Goal: Check status

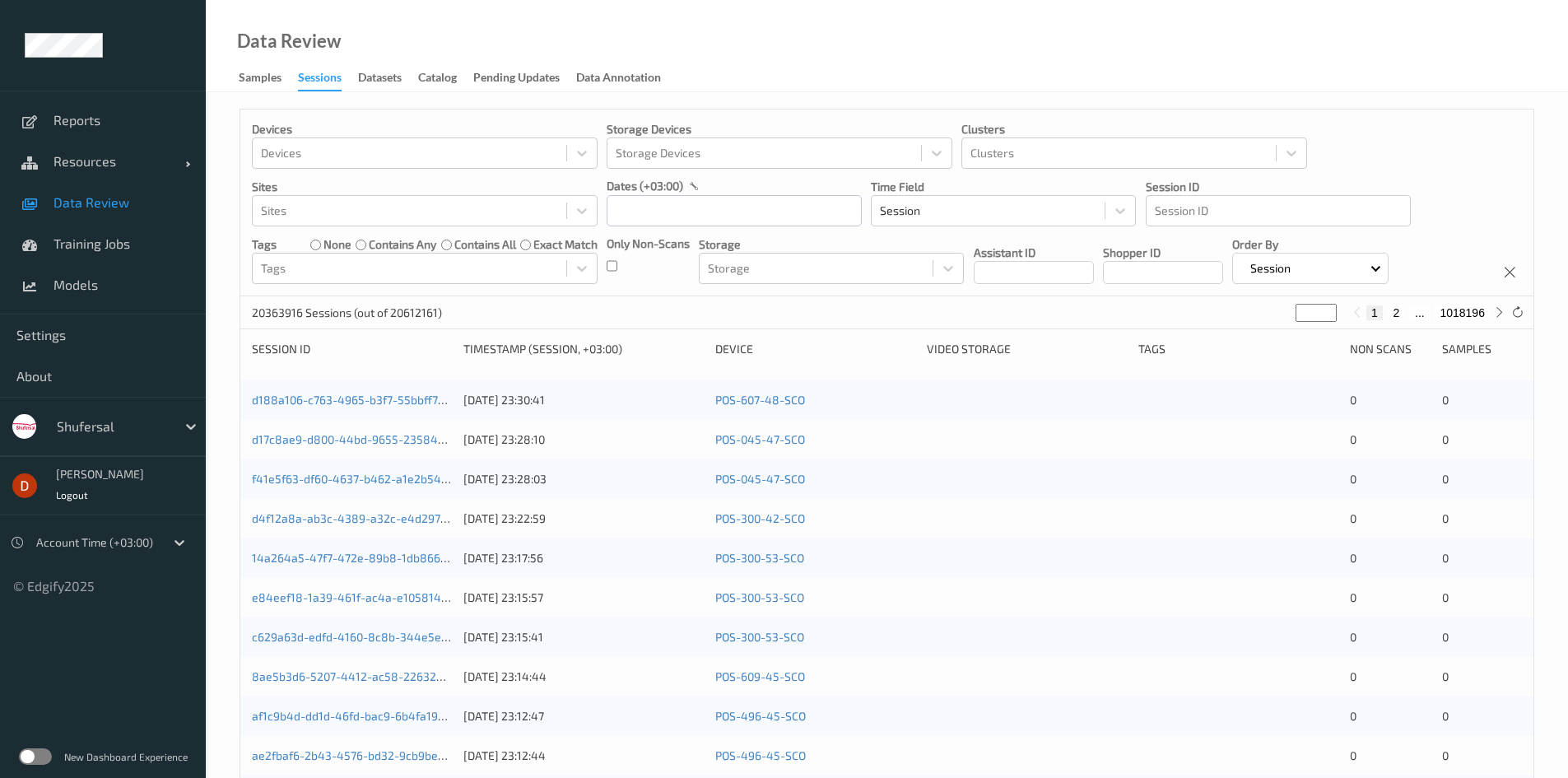
click at [38, 760] on label at bounding box center [36, 756] width 33 height 17
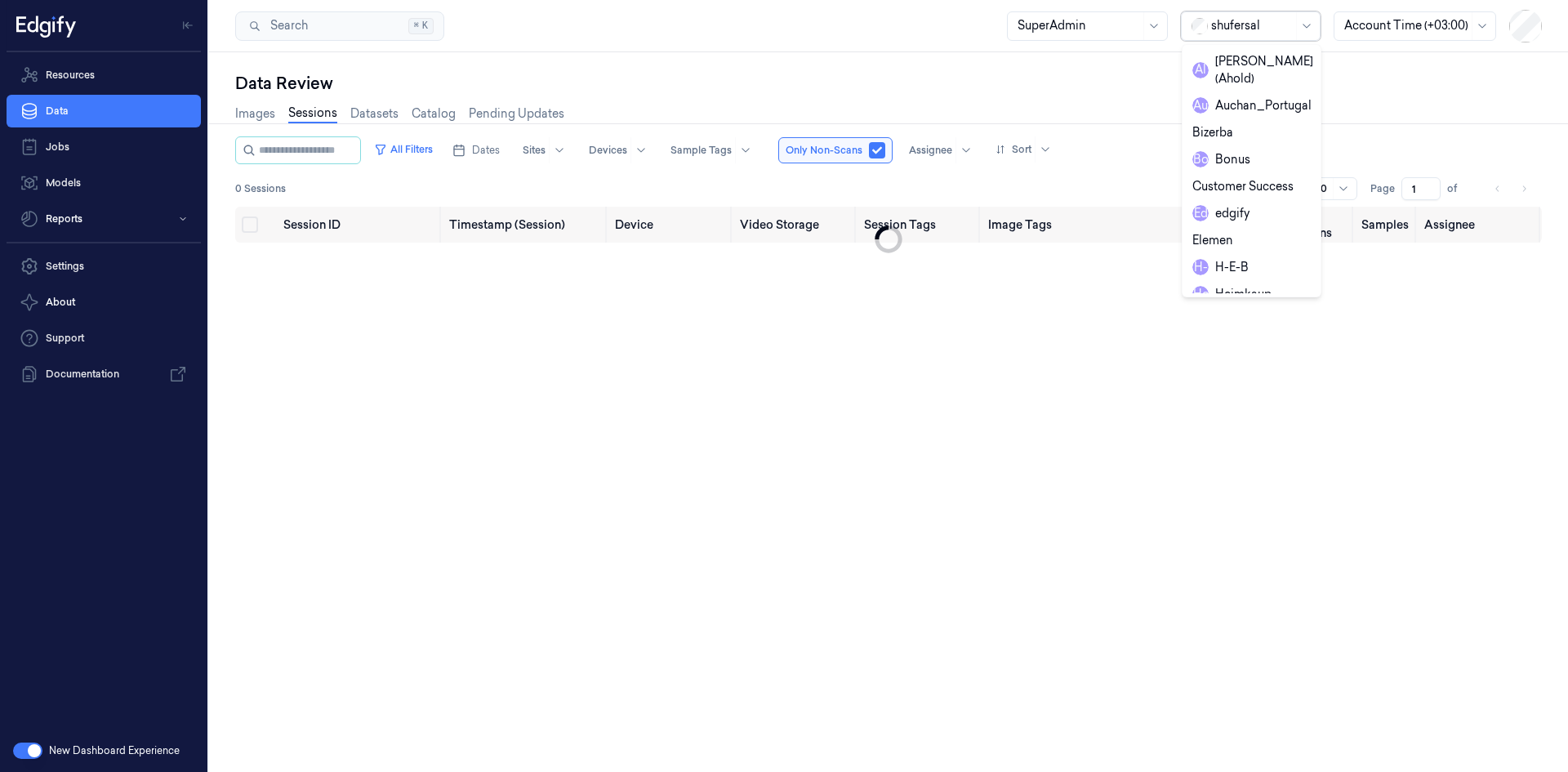
click at [1224, 27] on div at bounding box center [1252, 26] width 82 height 17
click at [1242, 255] on div "waitrose" at bounding box center [1227, 263] width 69 height 17
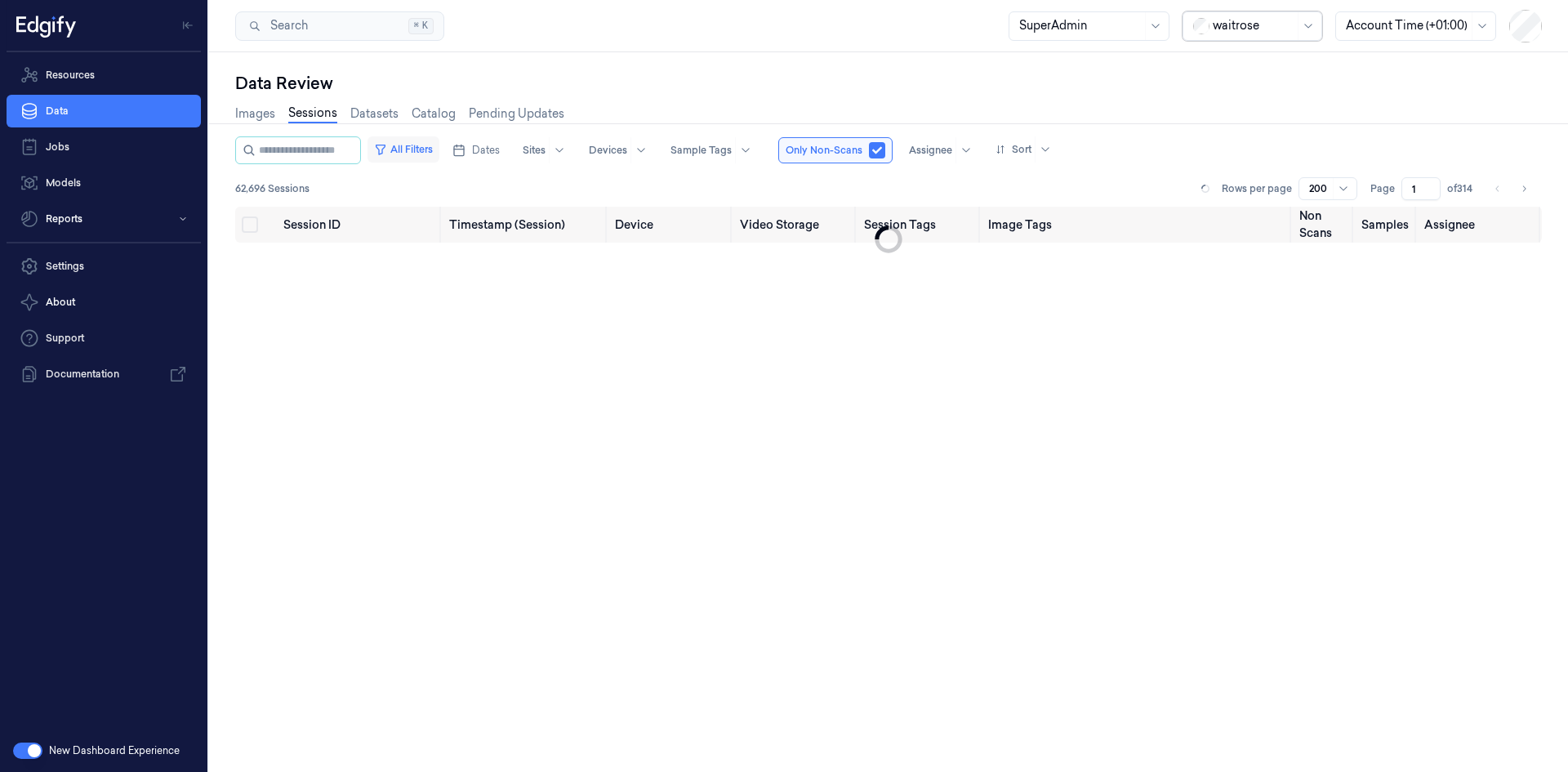
click at [429, 155] on button "All Filters" at bounding box center [403, 149] width 72 height 26
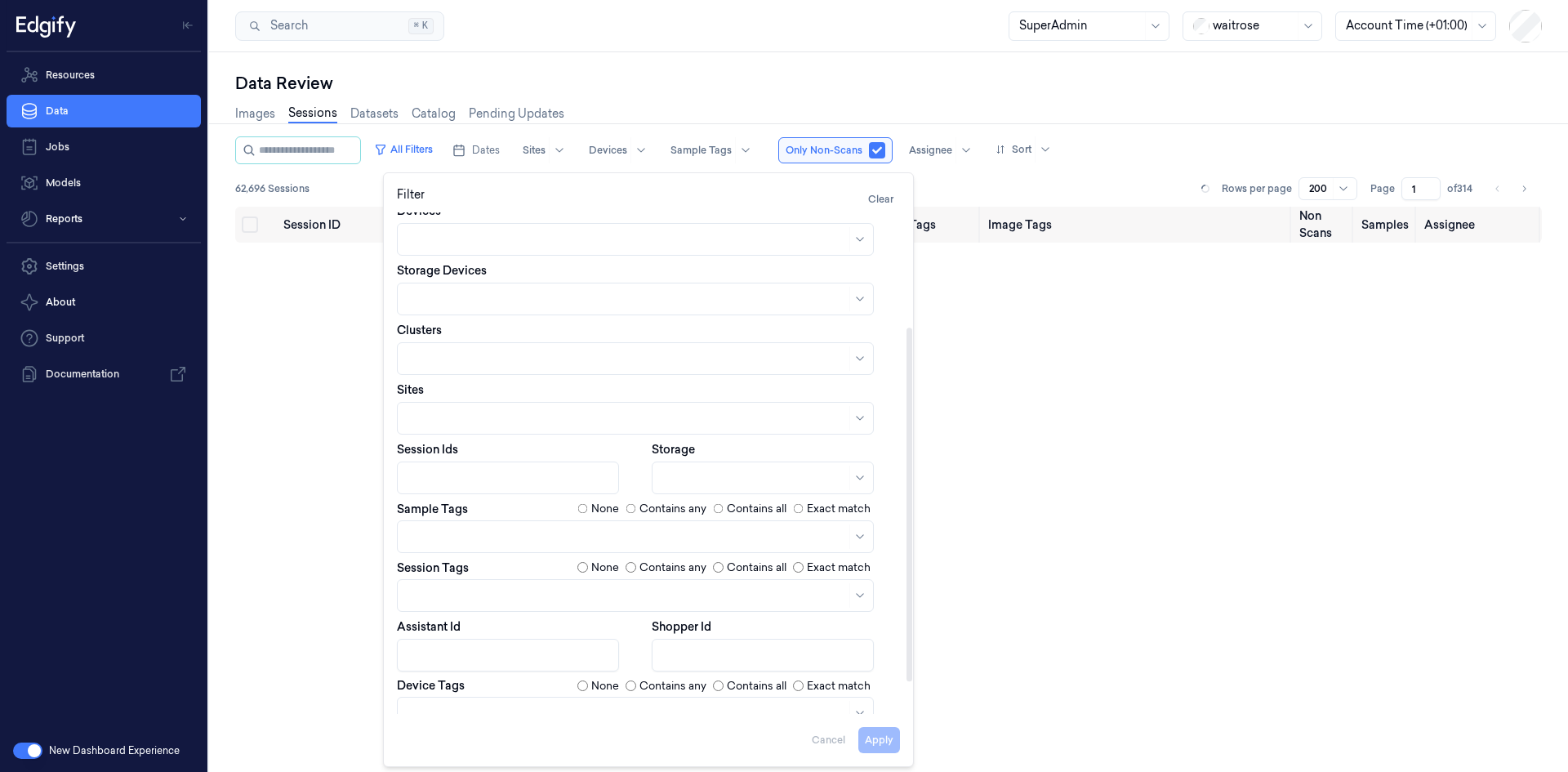
scroll to position [0, 0]
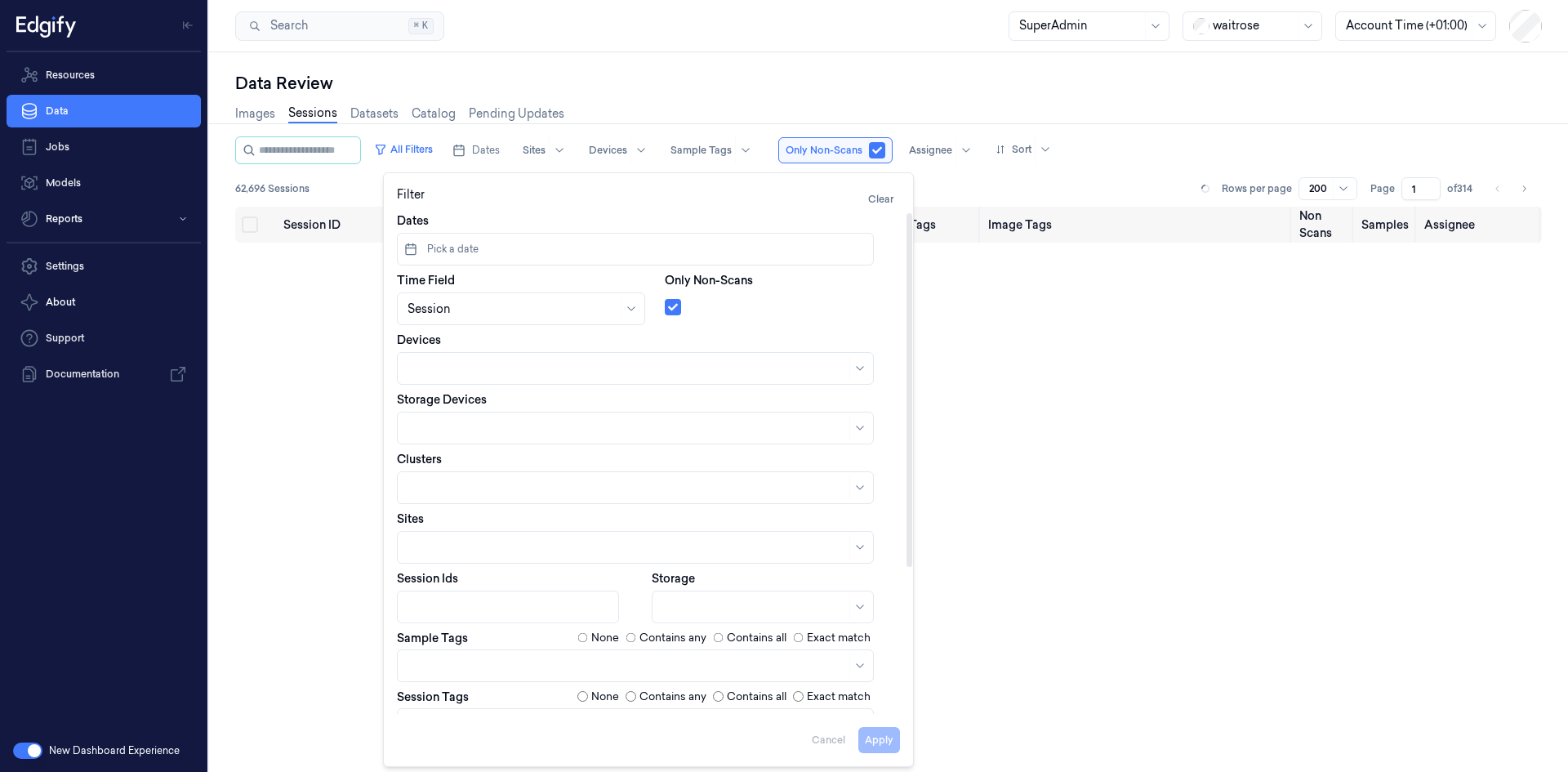
click at [496, 244] on button "Pick a date" at bounding box center [635, 250] width 477 height 33
click at [526, 354] on button "4" at bounding box center [525, 351] width 26 height 26
type input "[DATE] 00:00:00 - [DATE] 23:59:59"
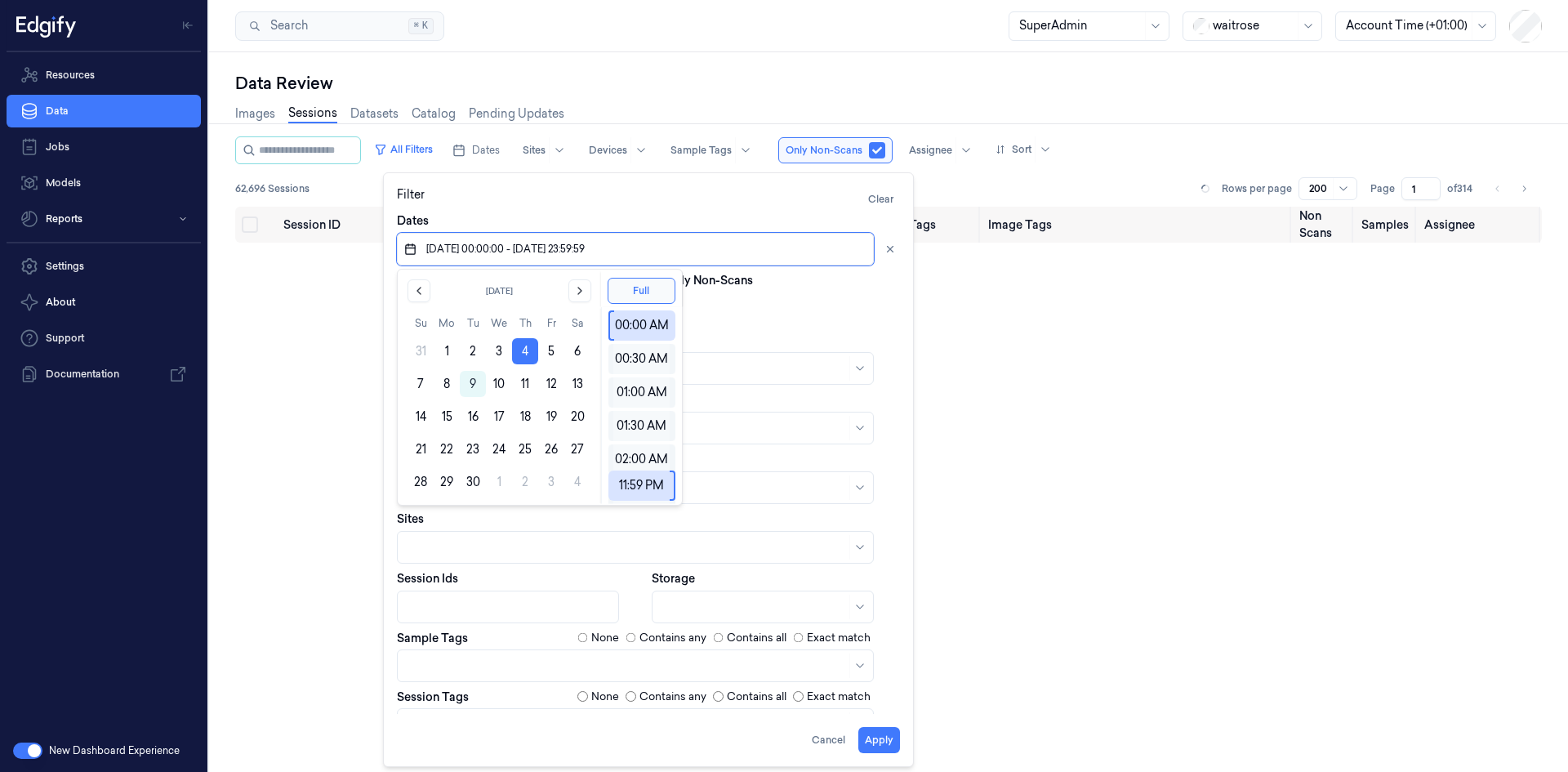
click at [526, 354] on button "4" at bounding box center [525, 351] width 26 height 26
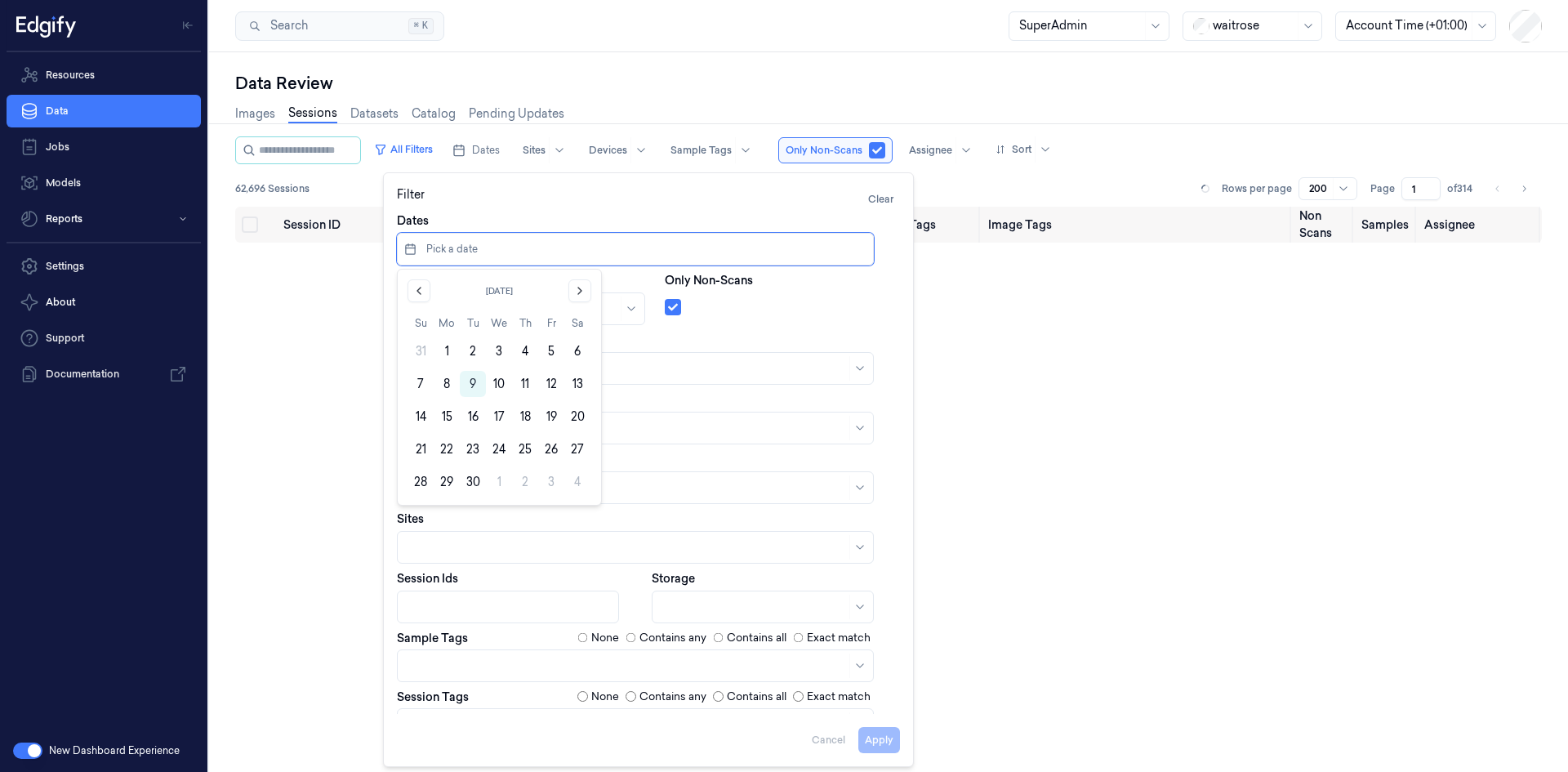
click at [526, 354] on button "4" at bounding box center [525, 351] width 26 height 26
type input "[DATE] 00:00:00 - [DATE] 23:59:59"
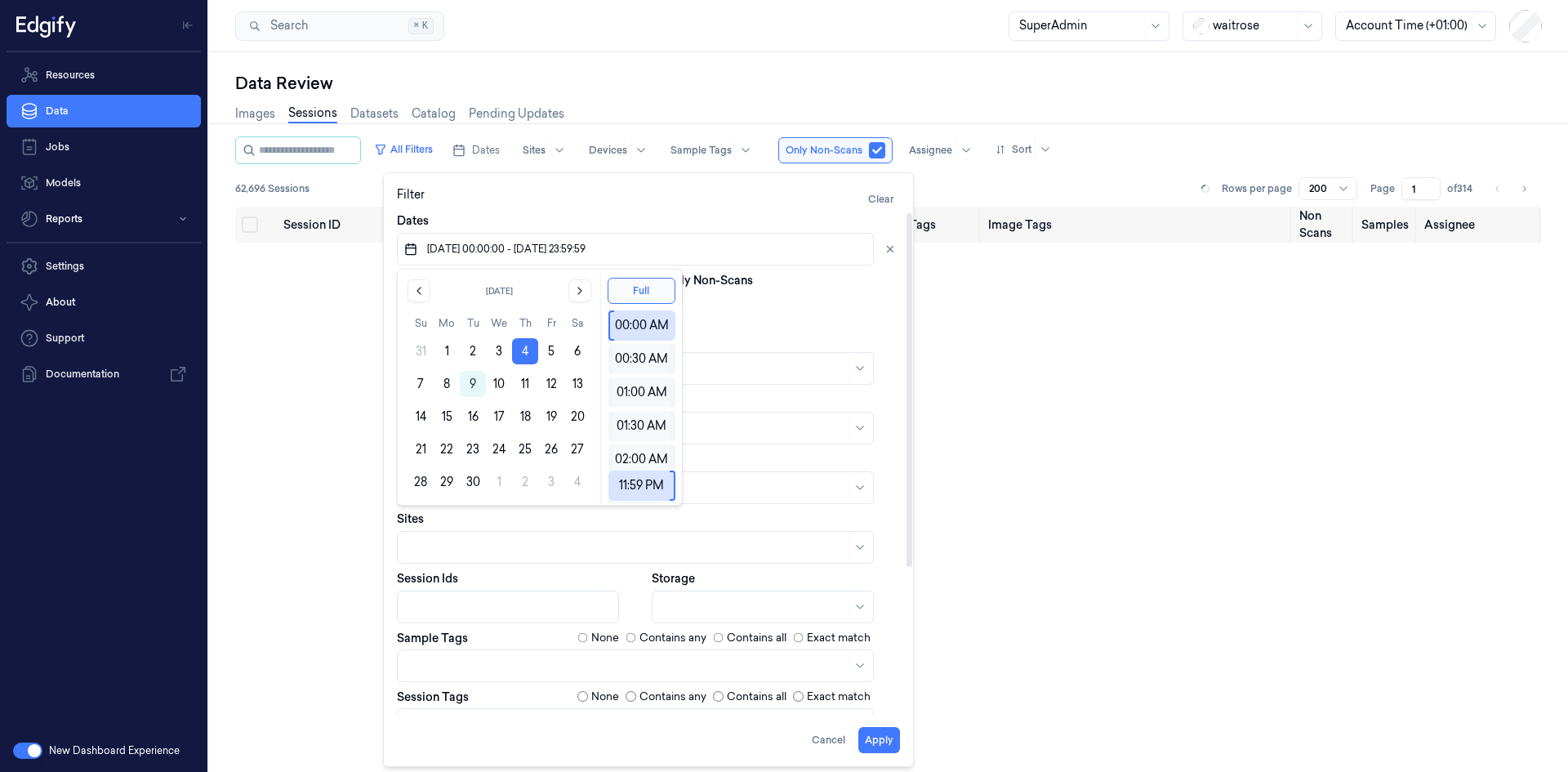
click at [762, 340] on div "Devices" at bounding box center [648, 358] width 503 height 53
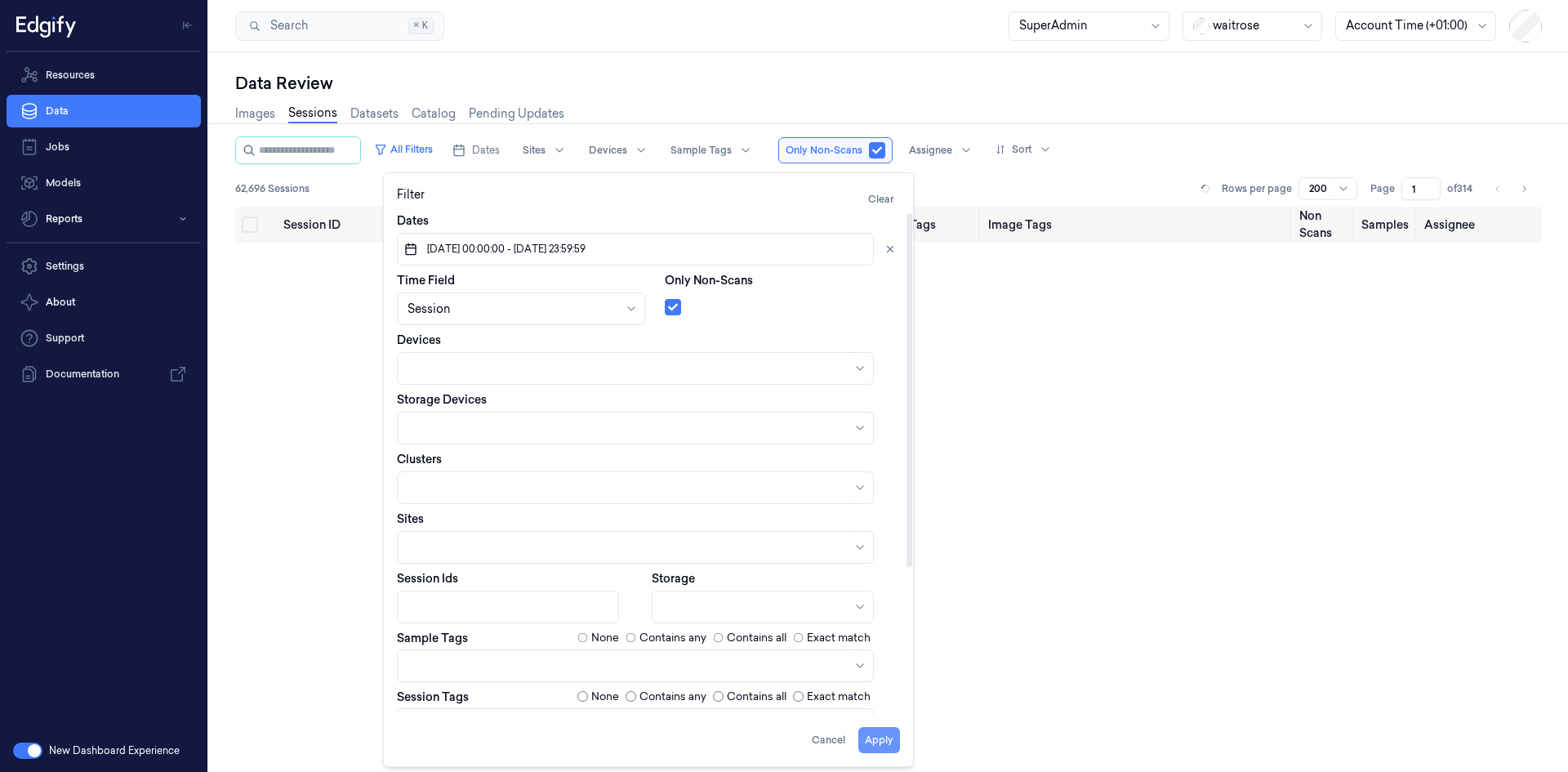
click at [876, 737] on button "Apply" at bounding box center [879, 740] width 41 height 26
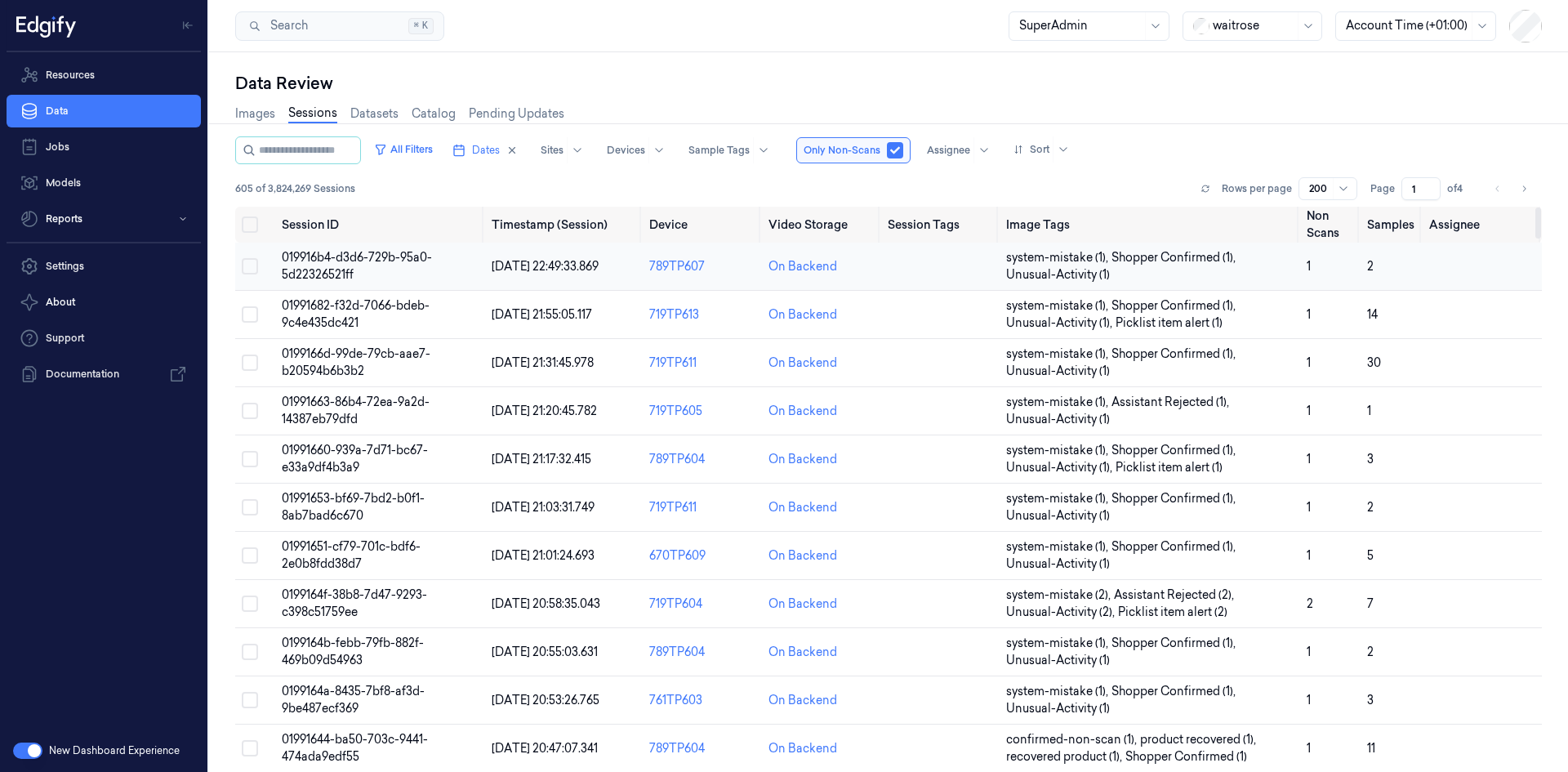
click at [338, 260] on span "019916b4-d3d6-729b-95a0-5d22326521ff" at bounding box center [357, 265] width 150 height 32
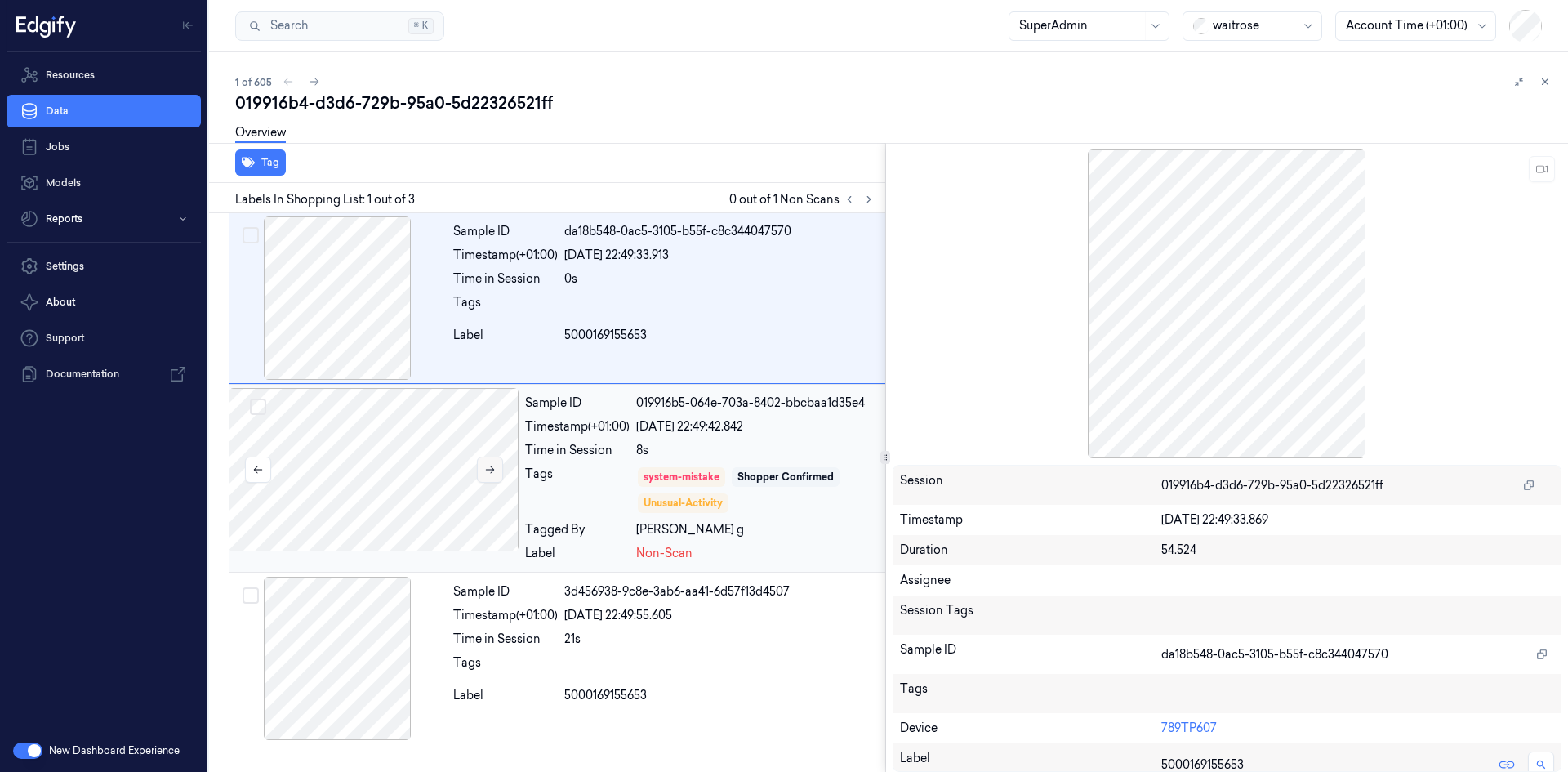
click at [493, 477] on button at bounding box center [490, 470] width 26 height 26
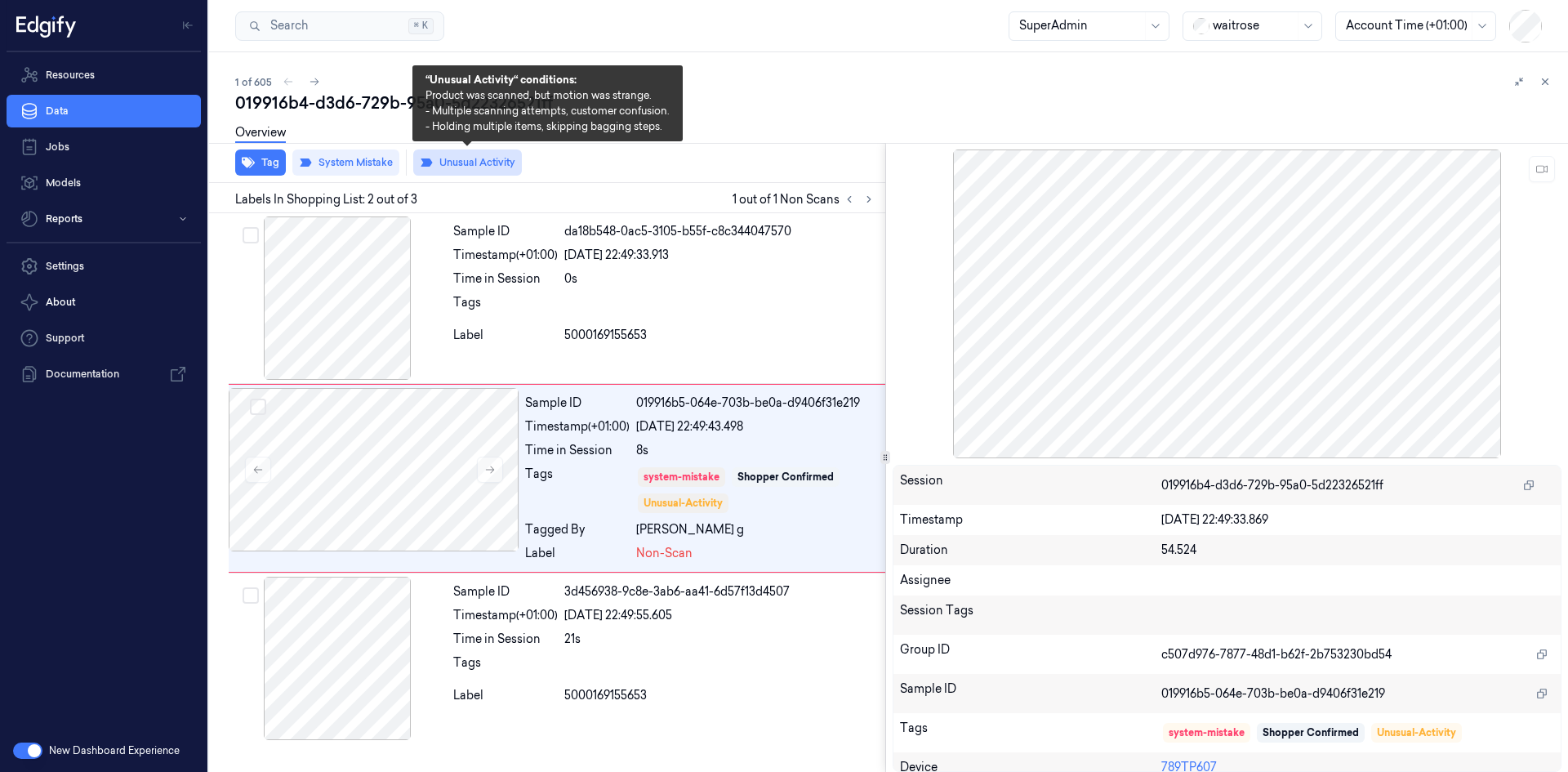
click at [459, 168] on button "Unusual Activity" at bounding box center [468, 162] width 109 height 26
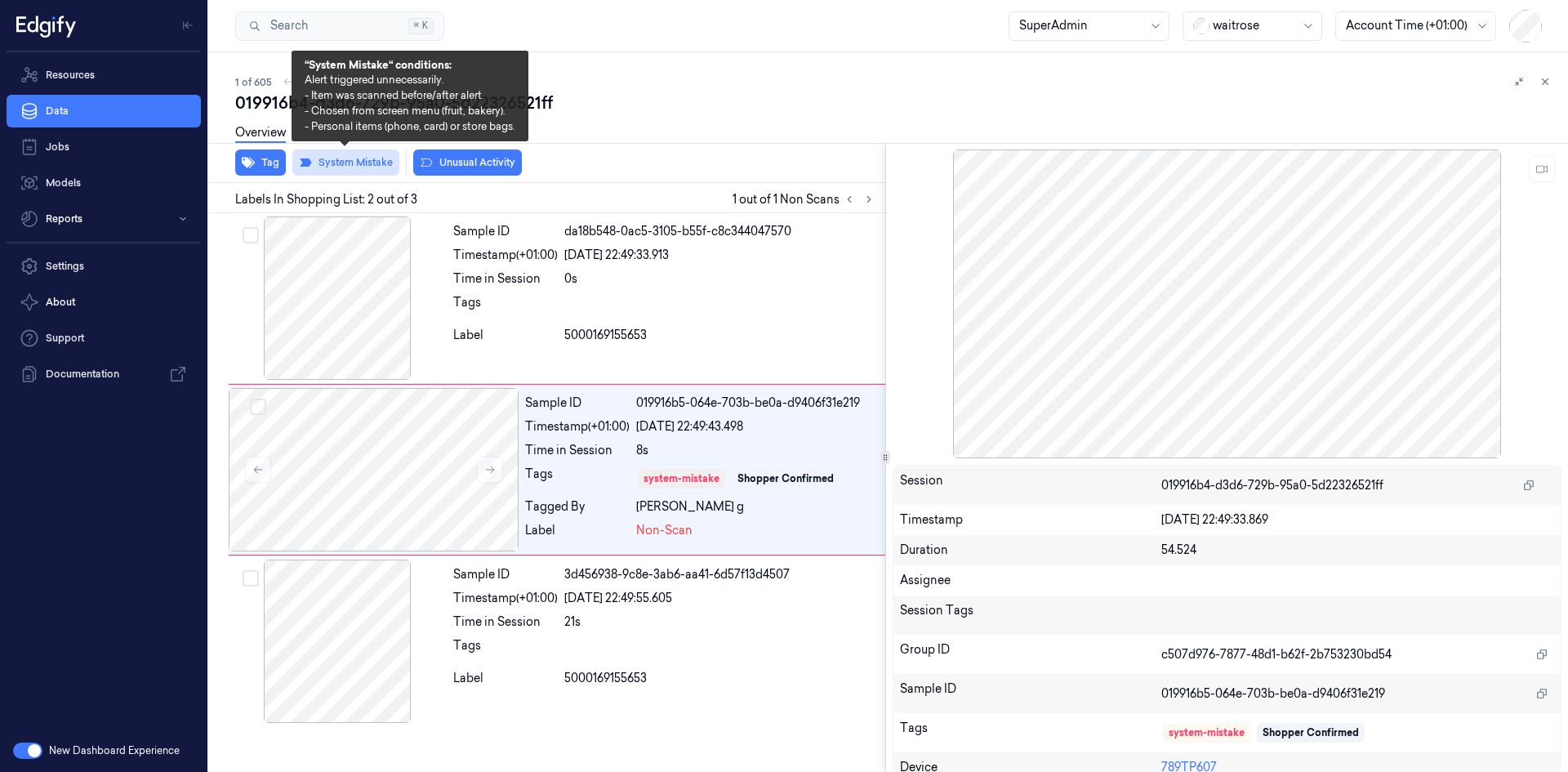
click at [372, 164] on button "System Mistake" at bounding box center [346, 162] width 107 height 26
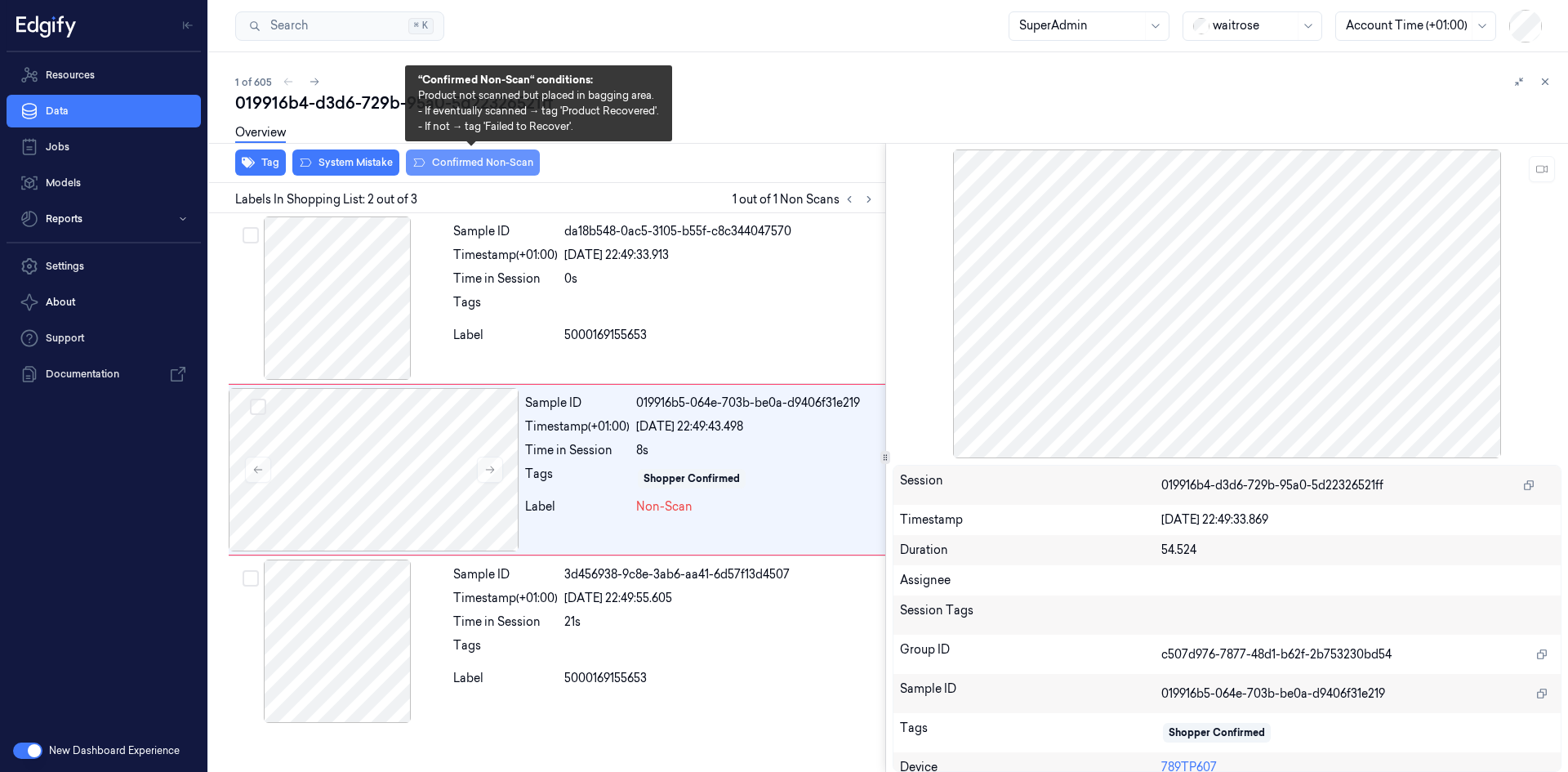
click at [439, 164] on button "Confirmed Non-Scan" at bounding box center [472, 162] width 134 height 26
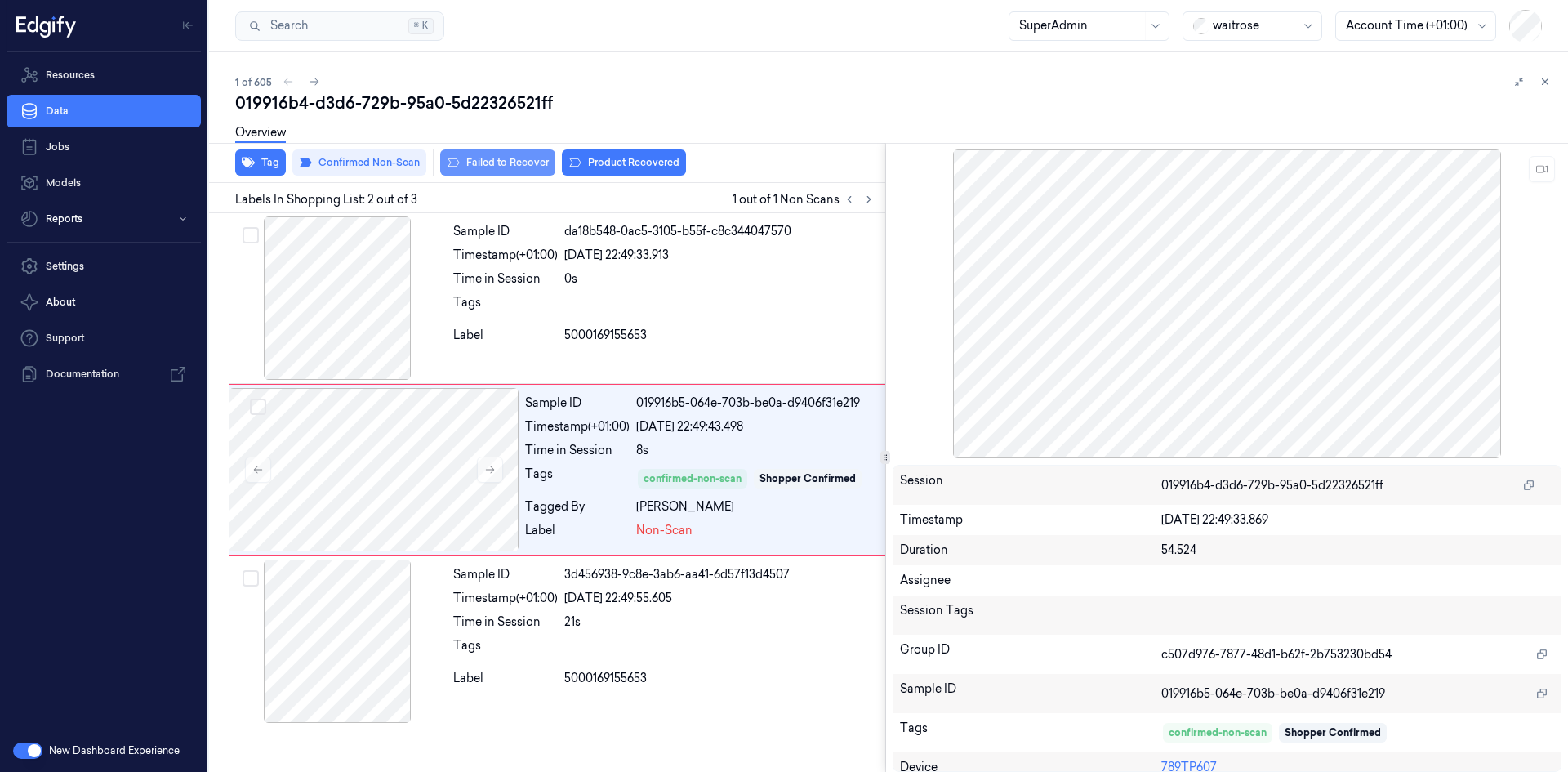
click at [511, 165] on button "Failed to Recover" at bounding box center [497, 162] width 115 height 26
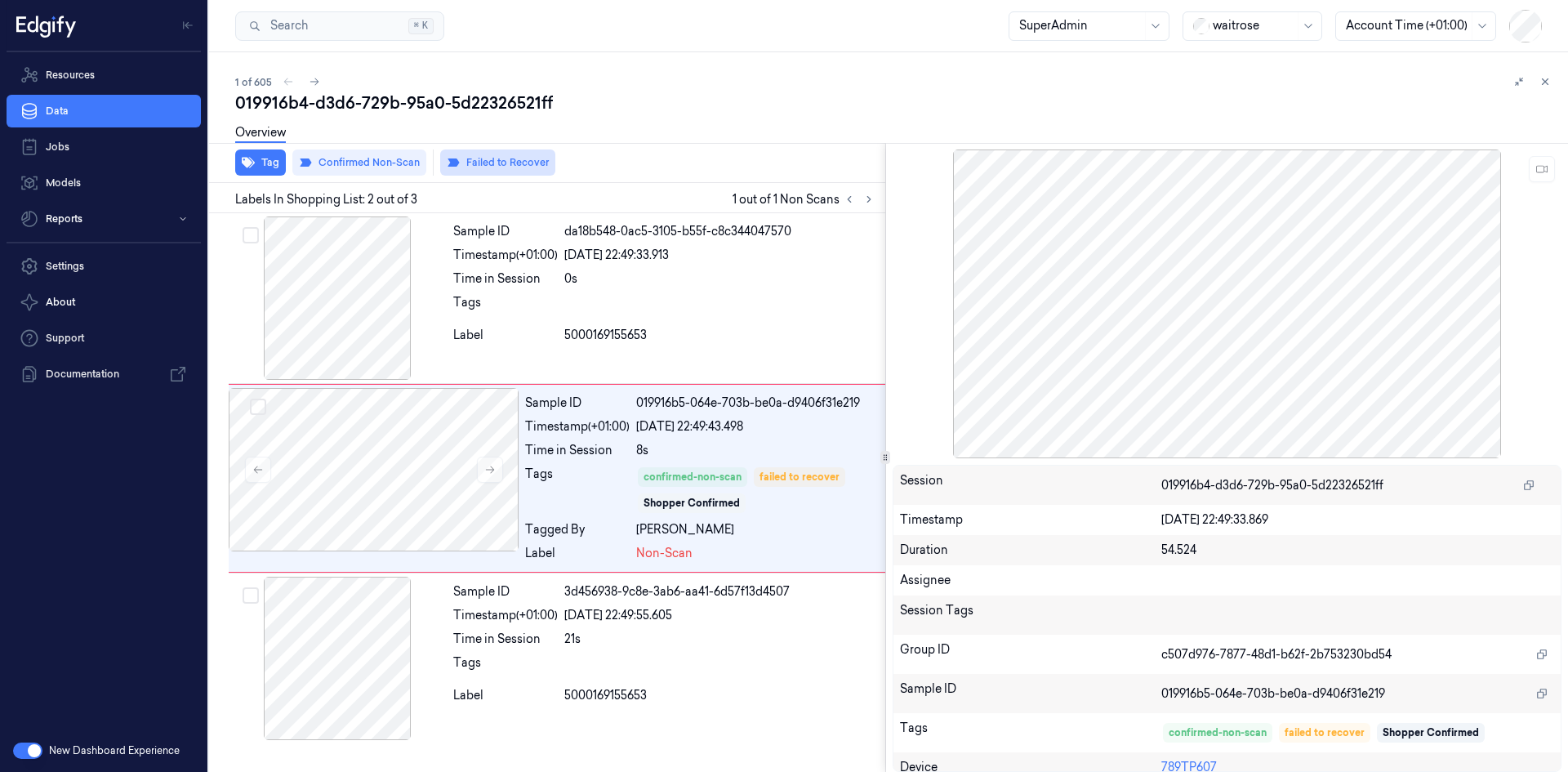
click at [468, 160] on button "Failed to Recover" at bounding box center [497, 162] width 115 height 26
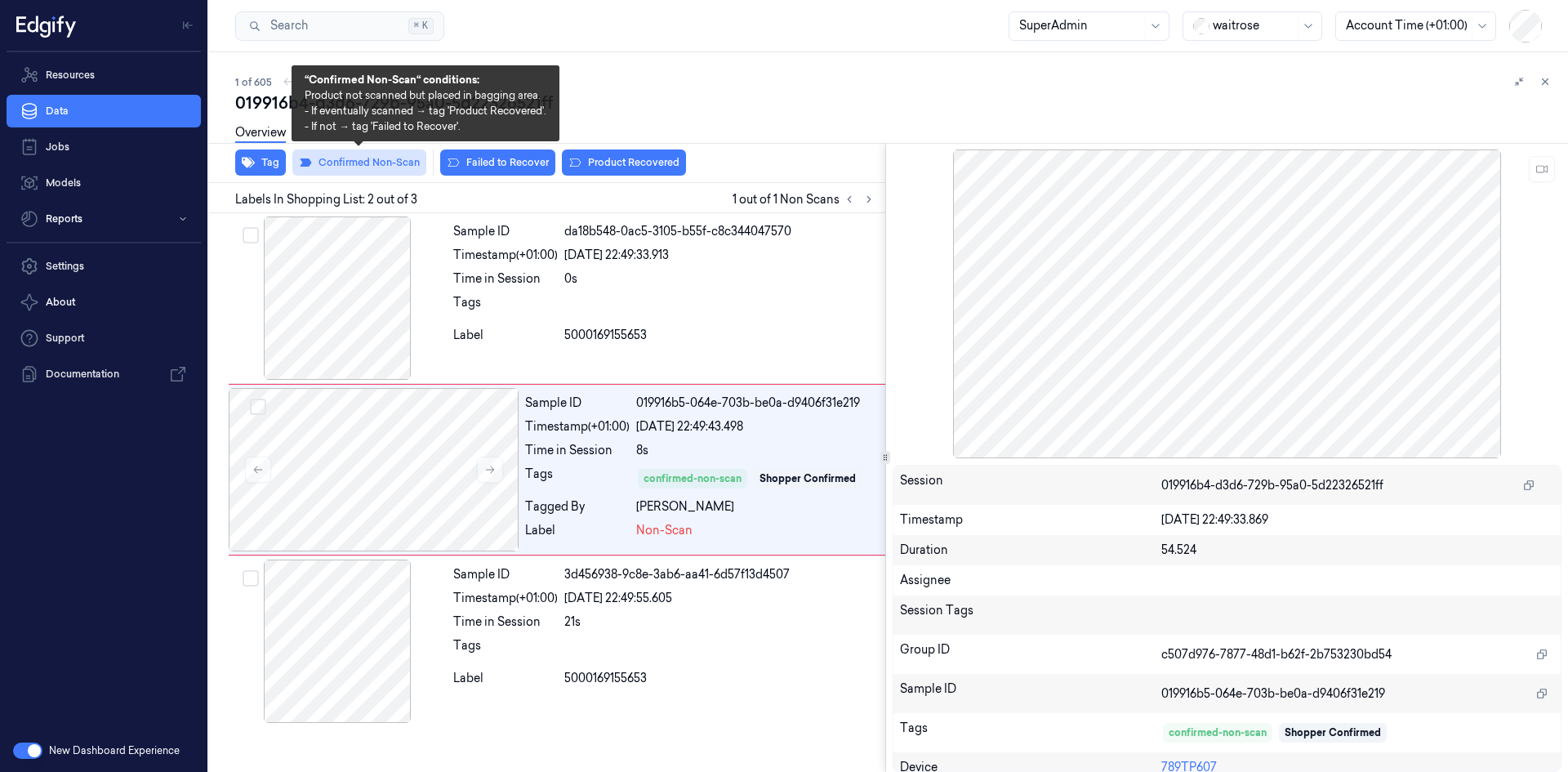
click at [398, 161] on button "Confirmed Non-Scan" at bounding box center [359, 162] width 134 height 26
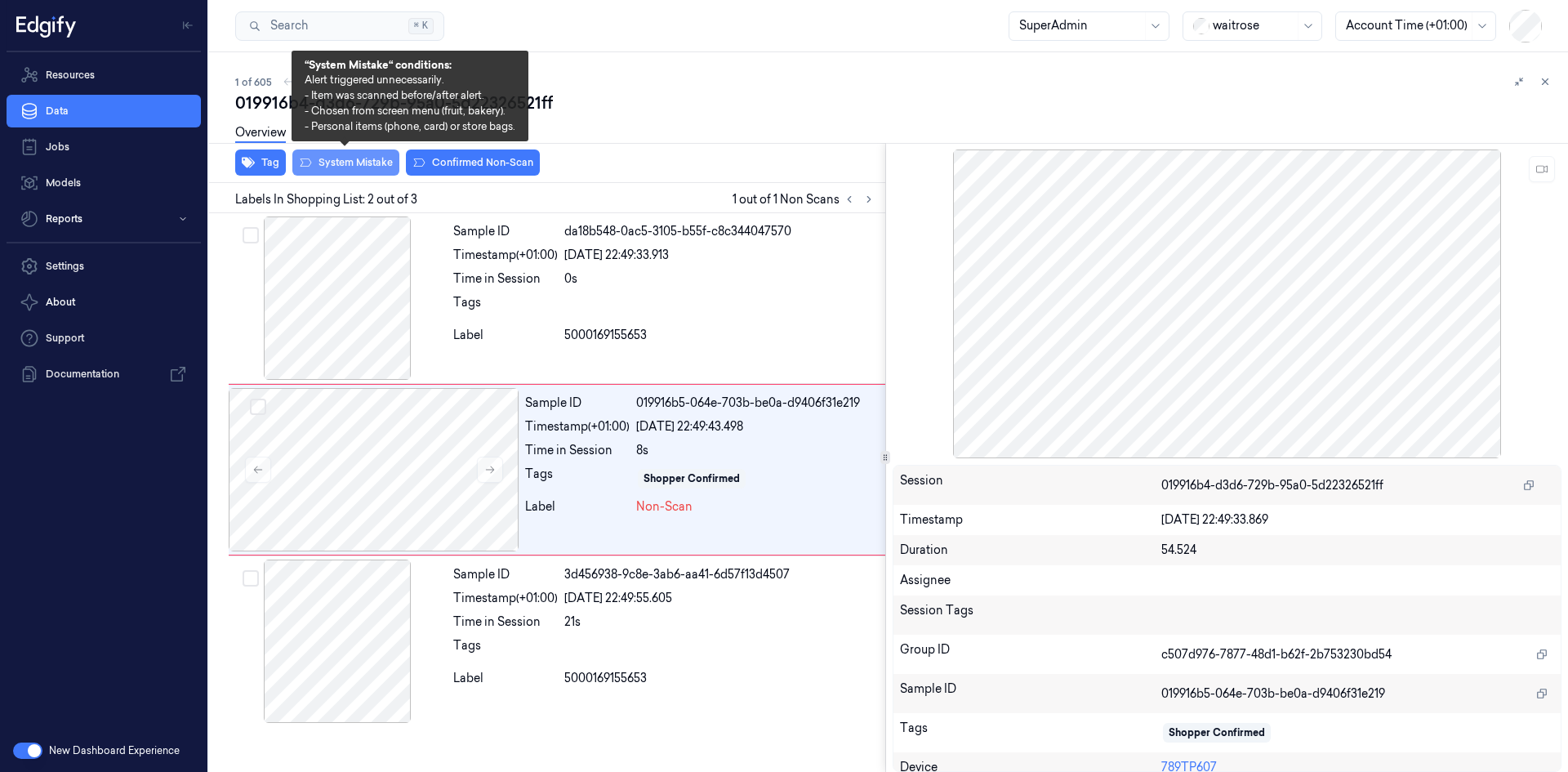
click at [363, 164] on button "System Mistake" at bounding box center [346, 162] width 107 height 26
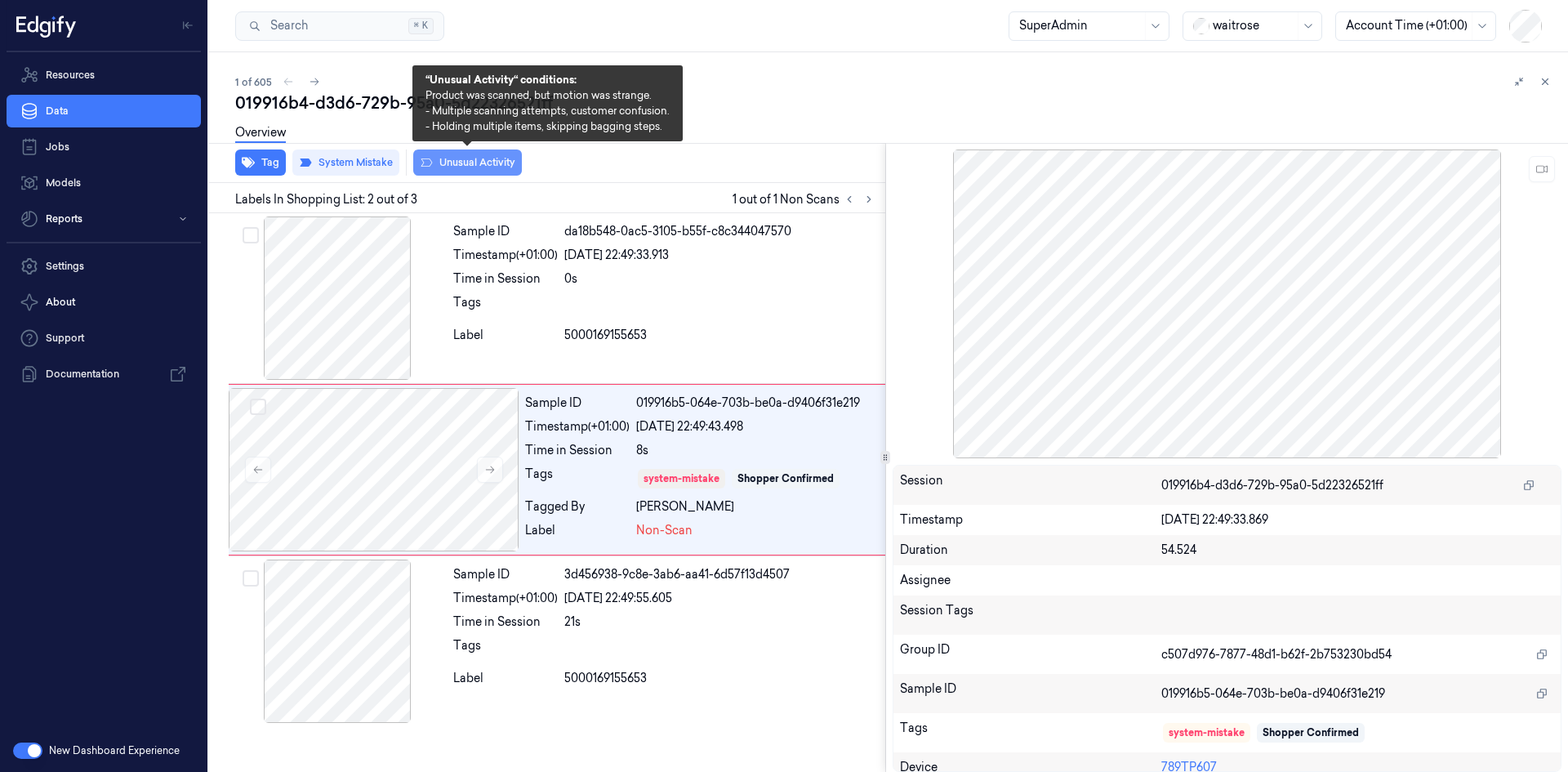
click at [452, 161] on button "Unusual Activity" at bounding box center [468, 162] width 109 height 26
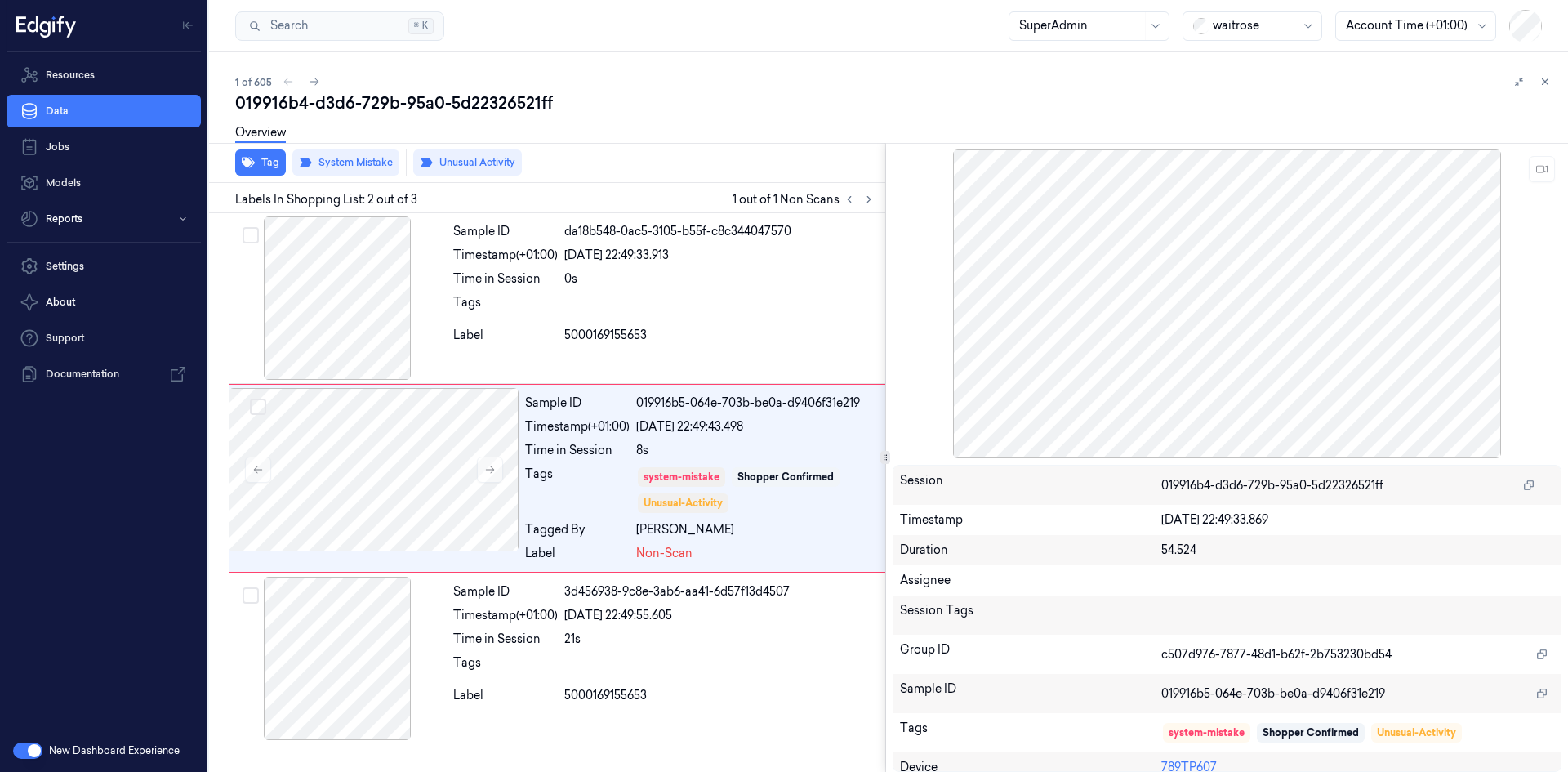
click at [1535, 90] on div at bounding box center [1532, 81] width 46 height 20
drag, startPoint x: 622, startPoint y: 96, endPoint x: 491, endPoint y: 116, distance: 132.5
click at [618, 96] on div "019916b4-d3d6-729b-95a0-5d22326521ff" at bounding box center [895, 103] width 1319 height 22
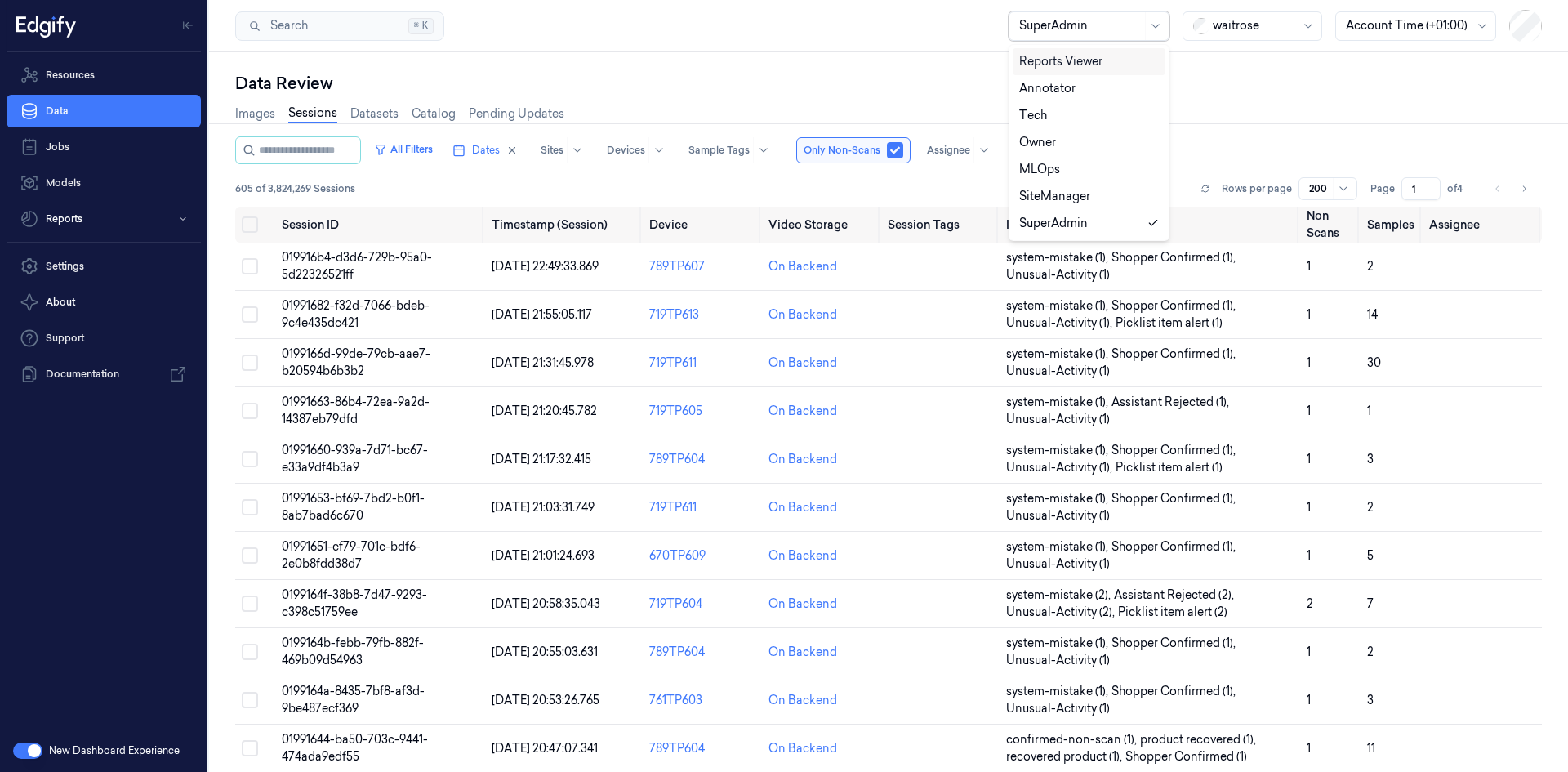
click at [1054, 38] on div "SuperAdmin" at bounding box center [1080, 26] width 123 height 28
click at [1076, 202] on div "SiteManager" at bounding box center [1054, 197] width 71 height 17
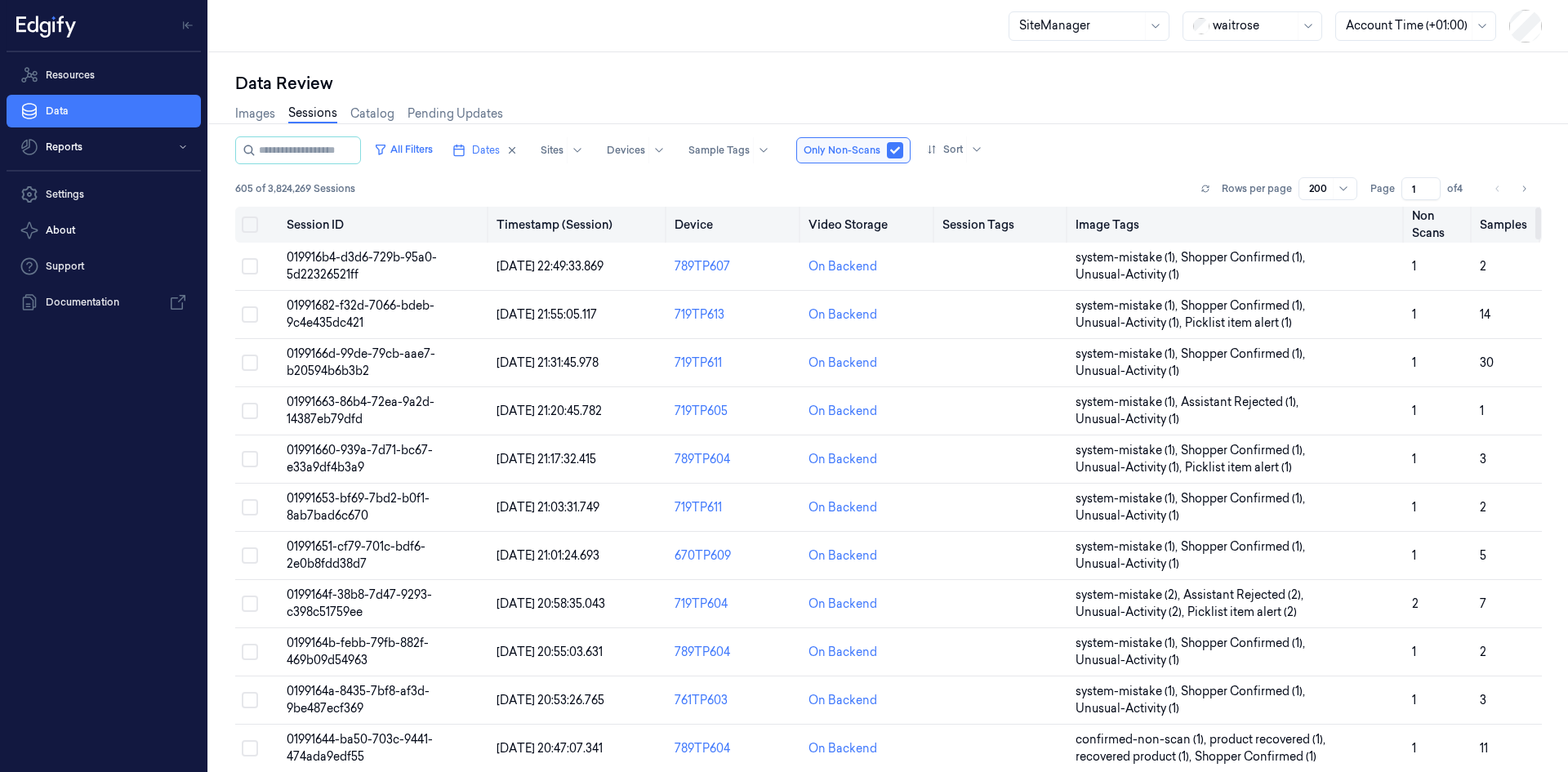
click at [252, 229] on button "Select all" at bounding box center [250, 225] width 16 height 16
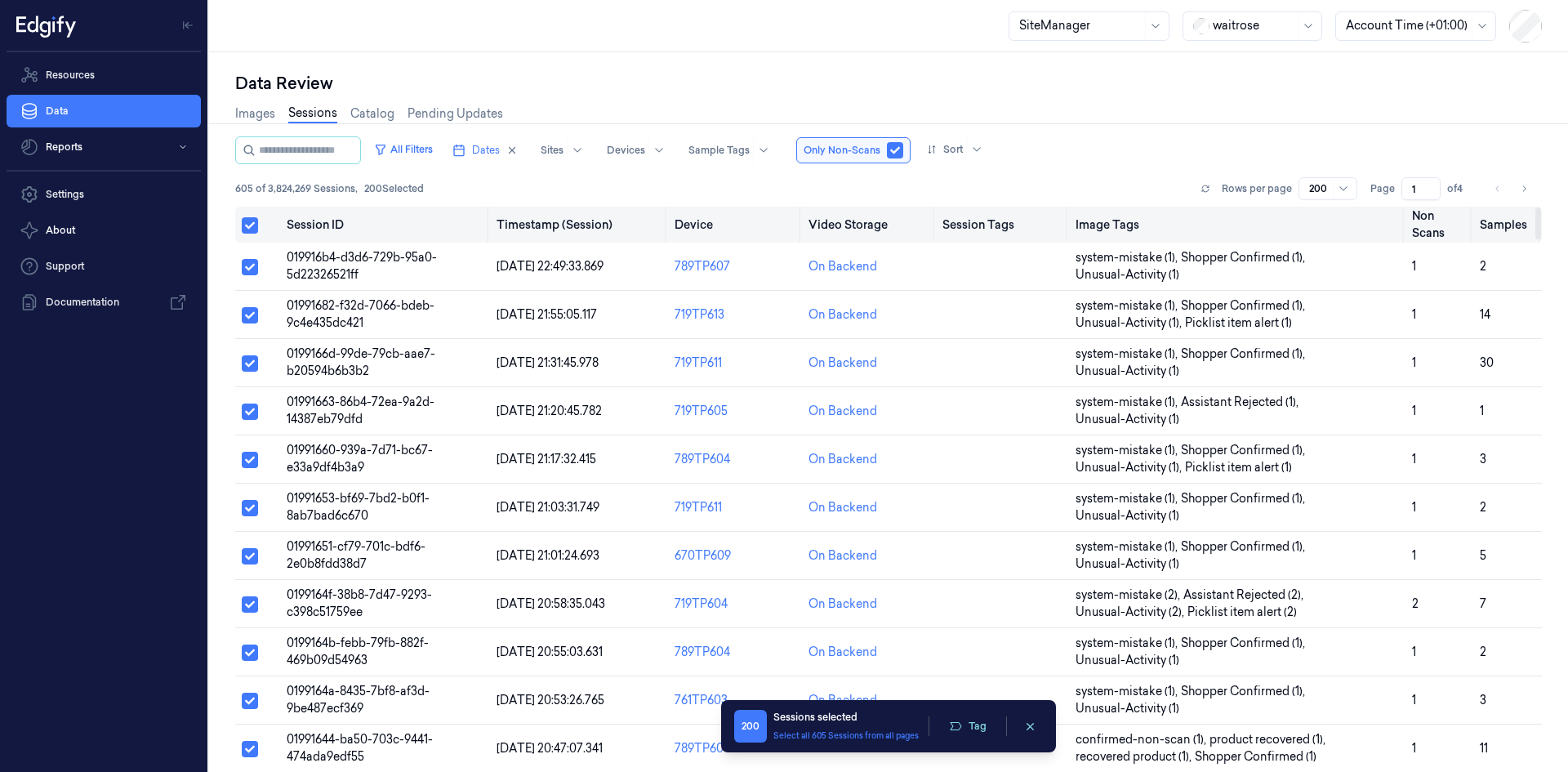
click at [252, 229] on button "Select all" at bounding box center [250, 225] width 16 height 16
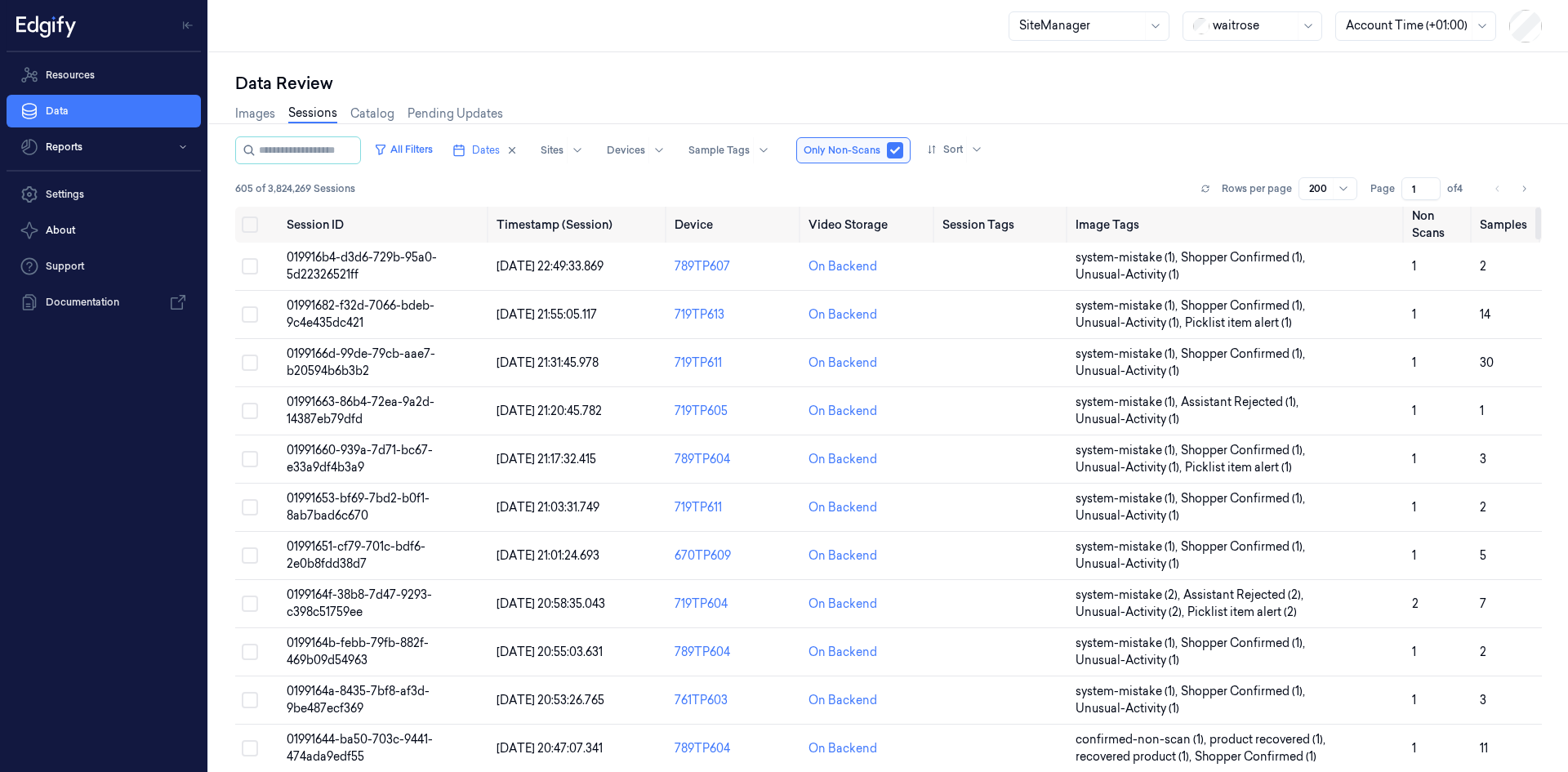
click at [1068, 32] on div at bounding box center [1080, 26] width 123 height 17
click at [1051, 218] on div "SuperAdmin" at bounding box center [1053, 224] width 68 height 17
